Goal: Information Seeking & Learning: Learn about a topic

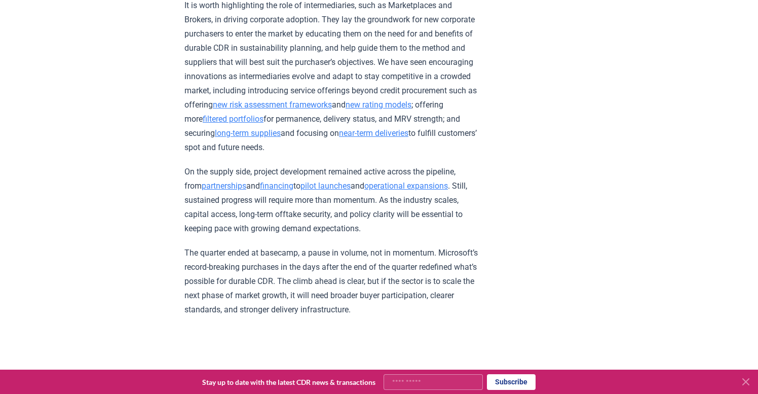
scroll to position [1819, 0]
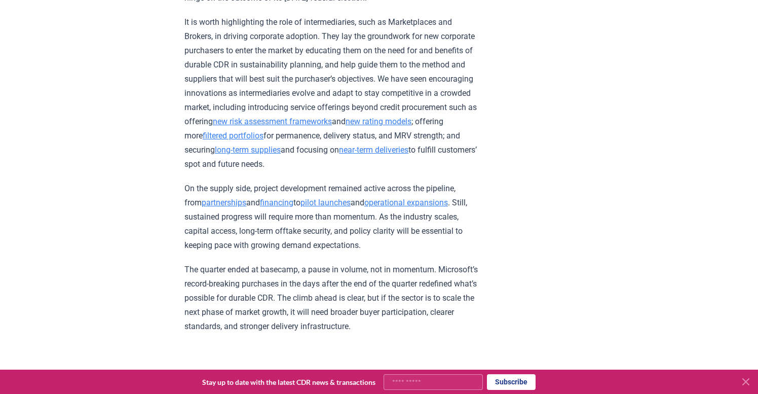
click at [332, 117] on link "new risk assessment frameworks" at bounding box center [272, 122] width 119 height 10
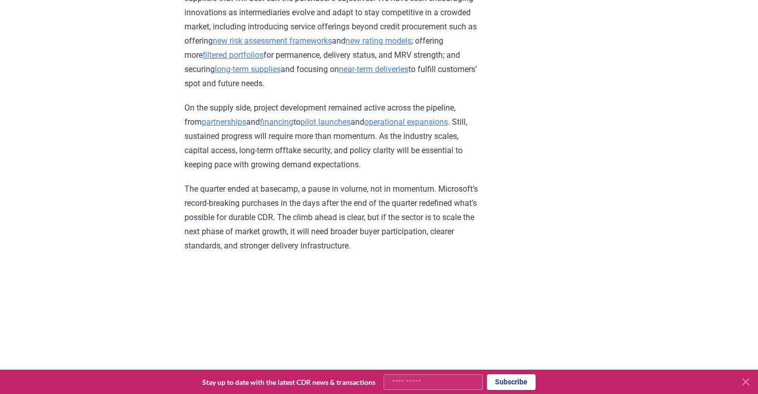
scroll to position [1904, 0]
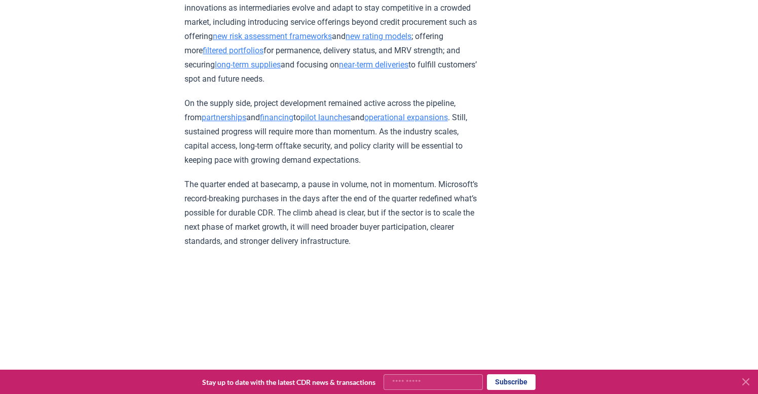
click at [272, 112] on link "financing" at bounding box center [276, 117] width 33 height 10
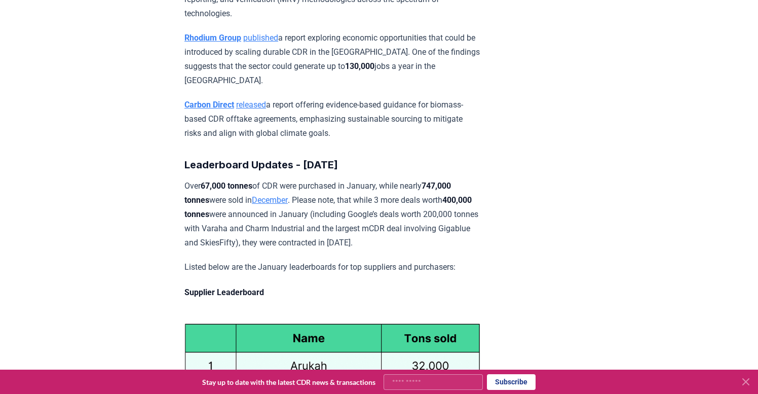
scroll to position [4320, 0]
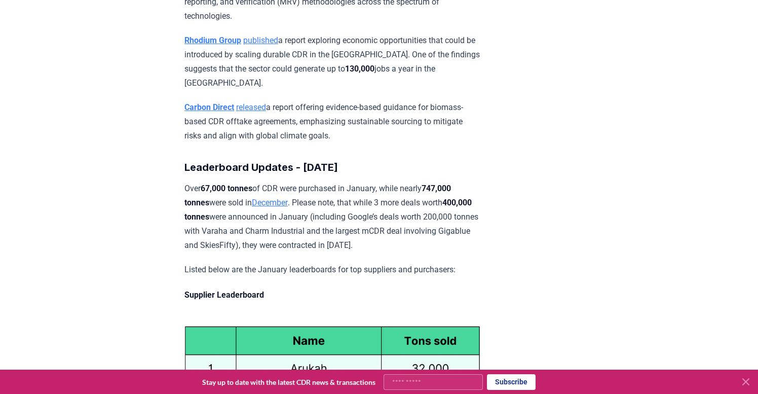
click at [248, 102] on link "released" at bounding box center [251, 107] width 30 height 10
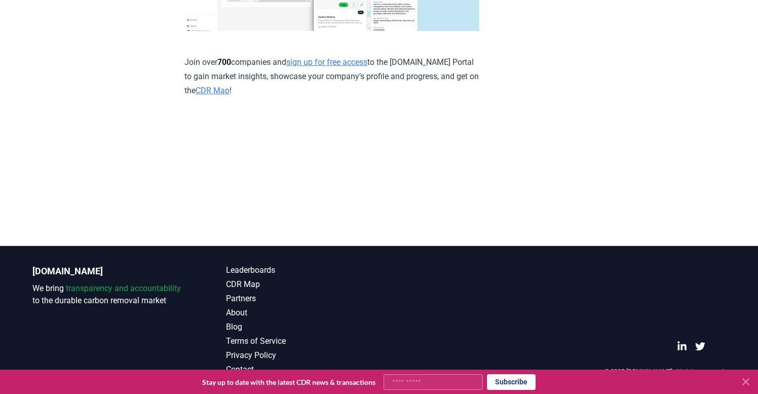
scroll to position [7278, 0]
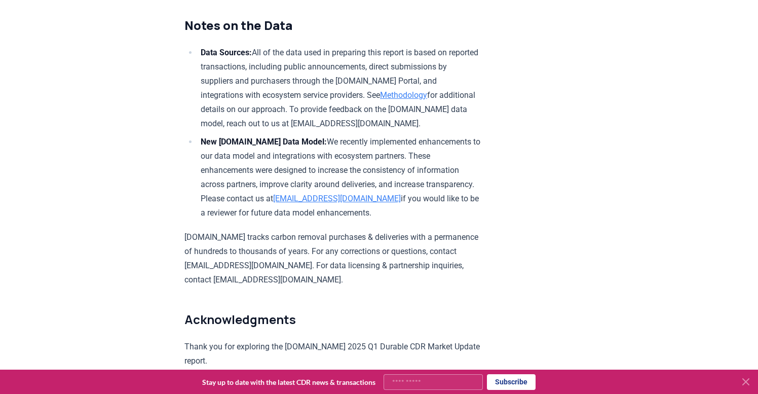
scroll to position [5736, 0]
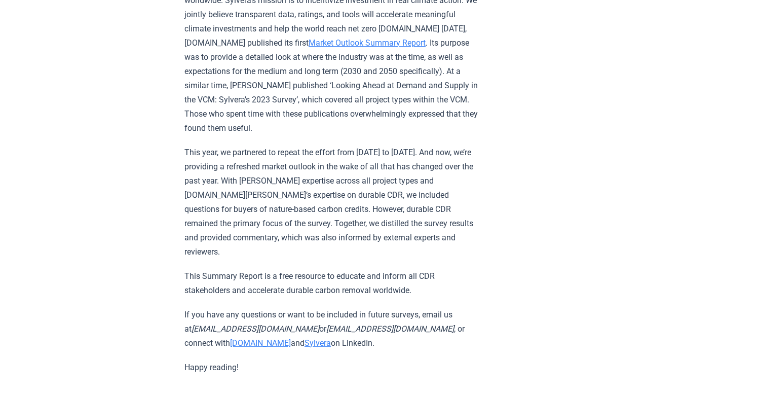
scroll to position [414, 0]
